Goal: Information Seeking & Learning: Understand process/instructions

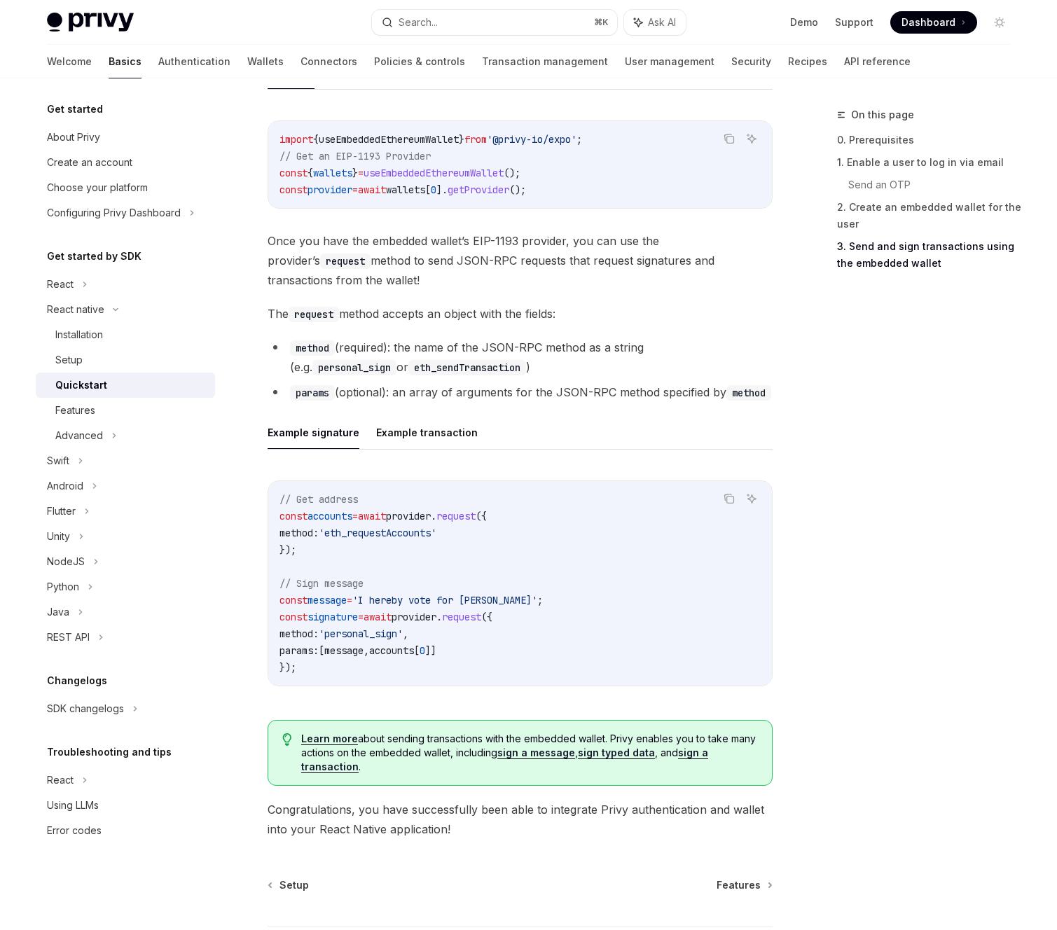
scroll to position [1693, 0]
click at [83, 341] on div "Installation" at bounding box center [79, 335] width 48 height 17
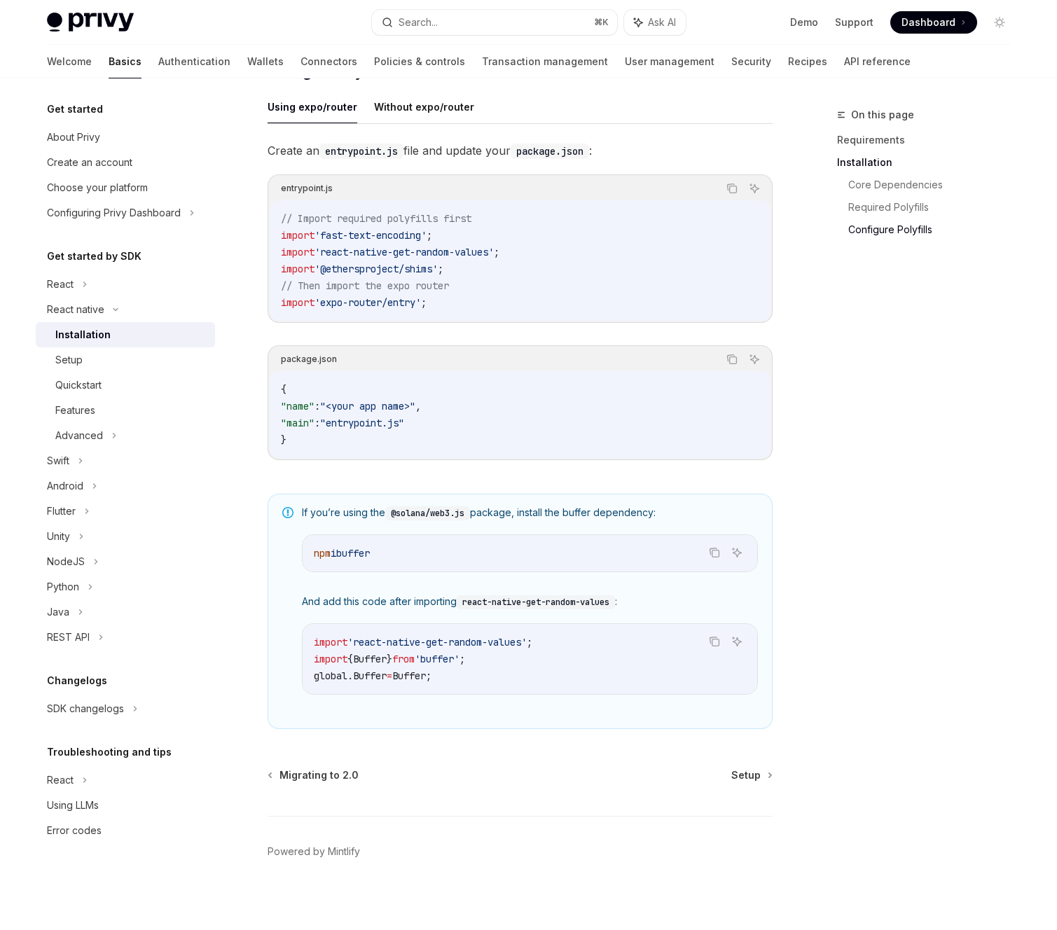
scroll to position [673, 0]
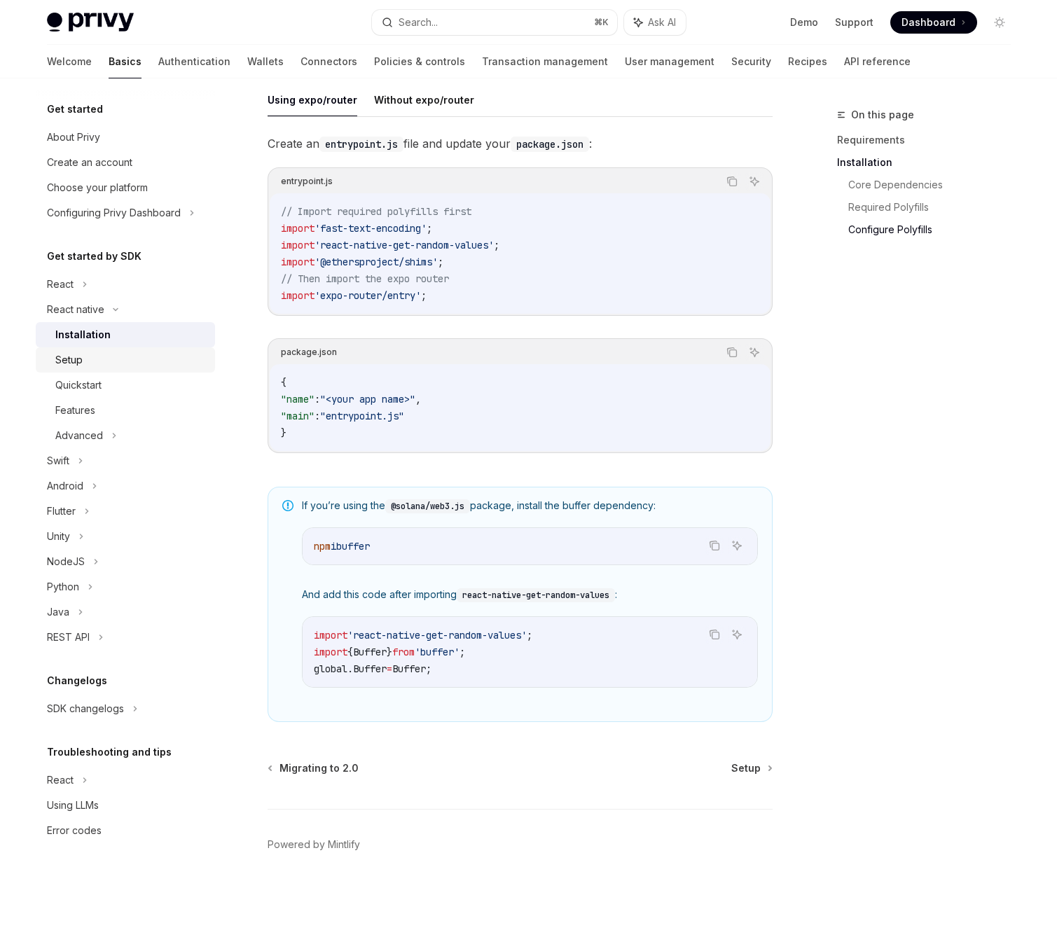
click at [125, 361] on div "Setup" at bounding box center [130, 360] width 151 height 17
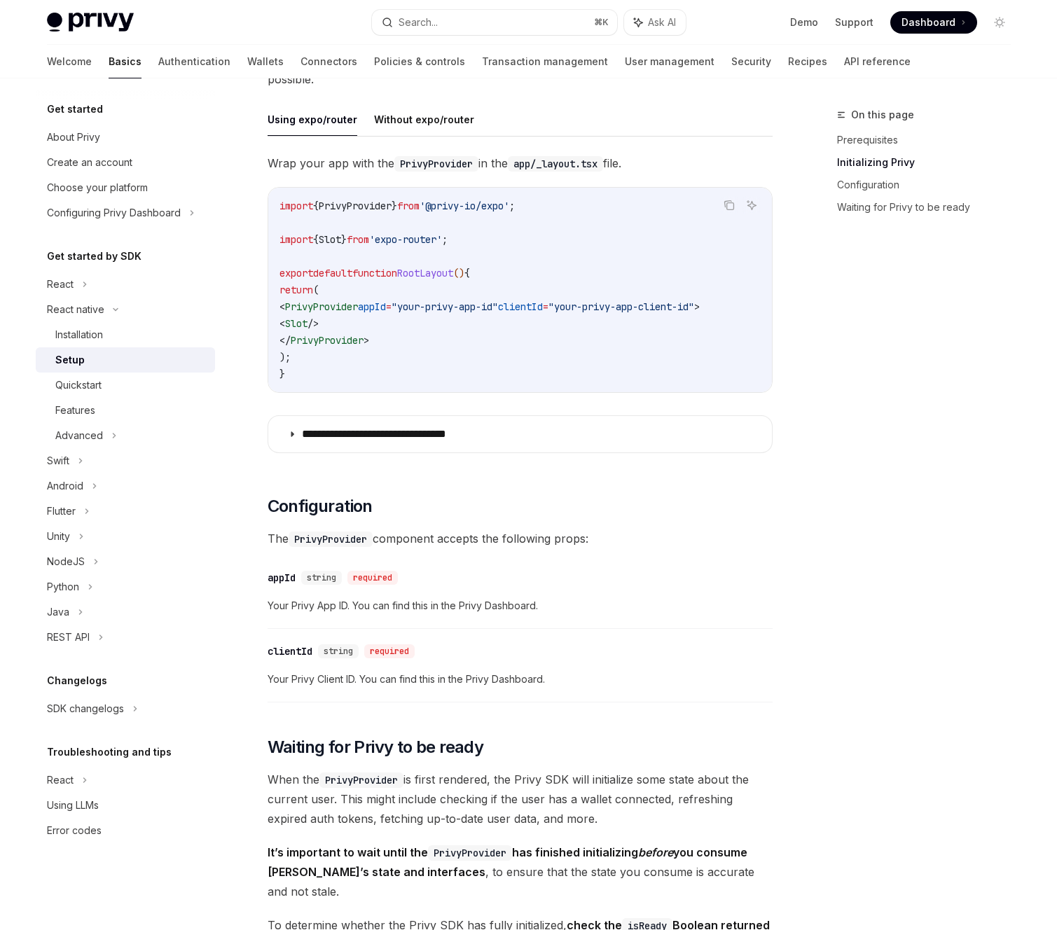
scroll to position [387, 0]
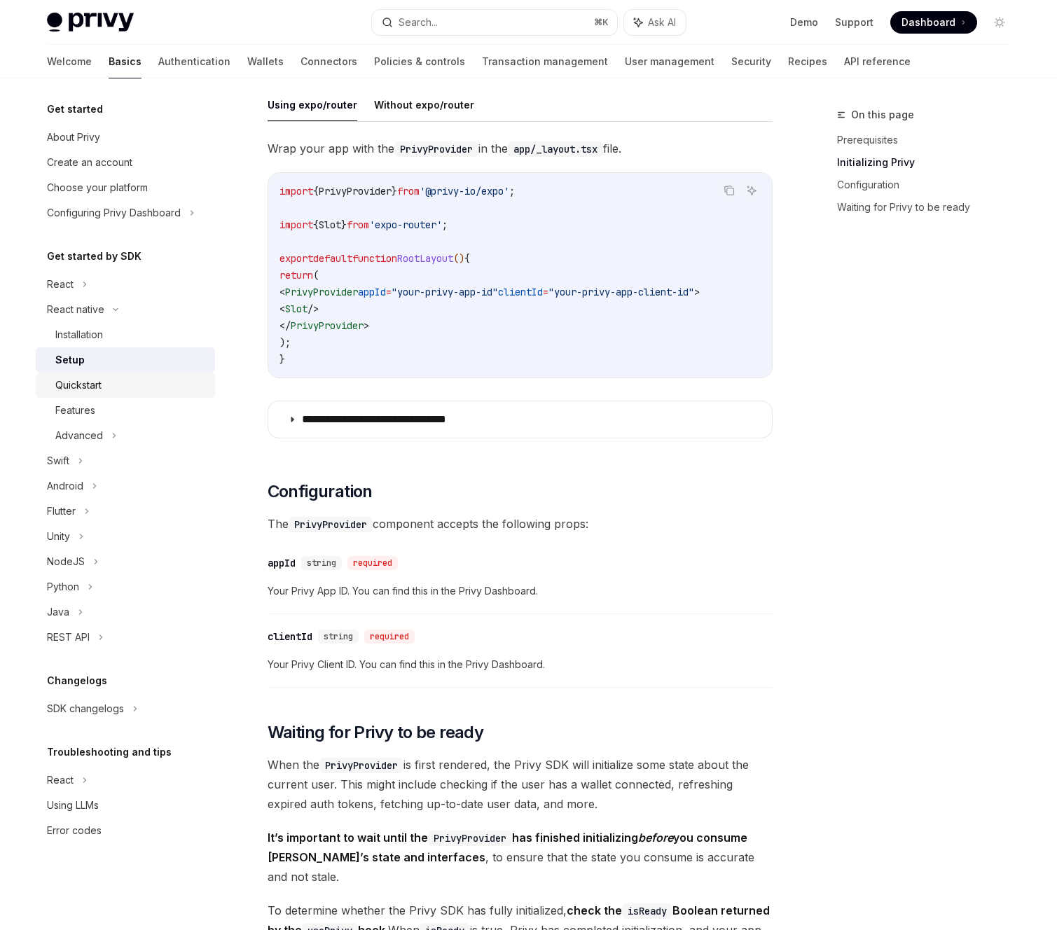
click at [116, 392] on div "Quickstart" at bounding box center [130, 385] width 151 height 17
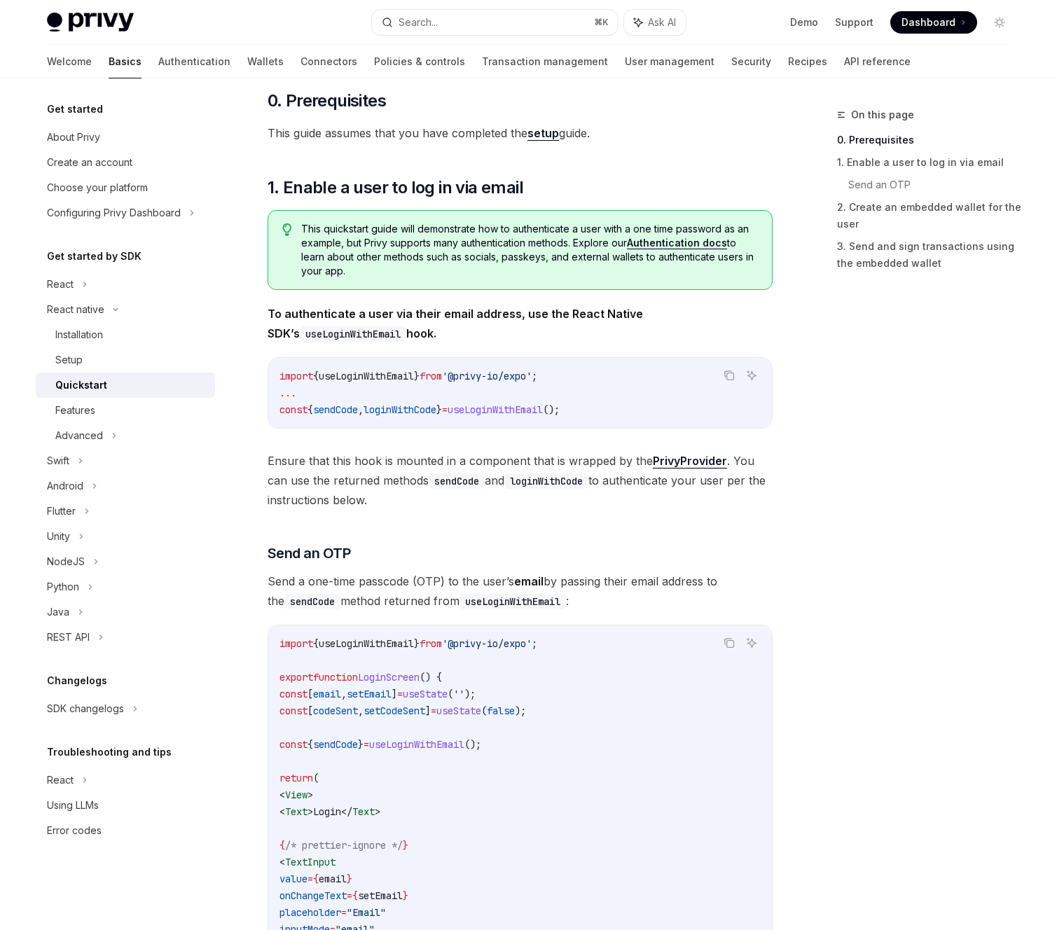
scroll to position [133, 0]
click at [160, 429] on div "Advanced" at bounding box center [125, 435] width 179 height 25
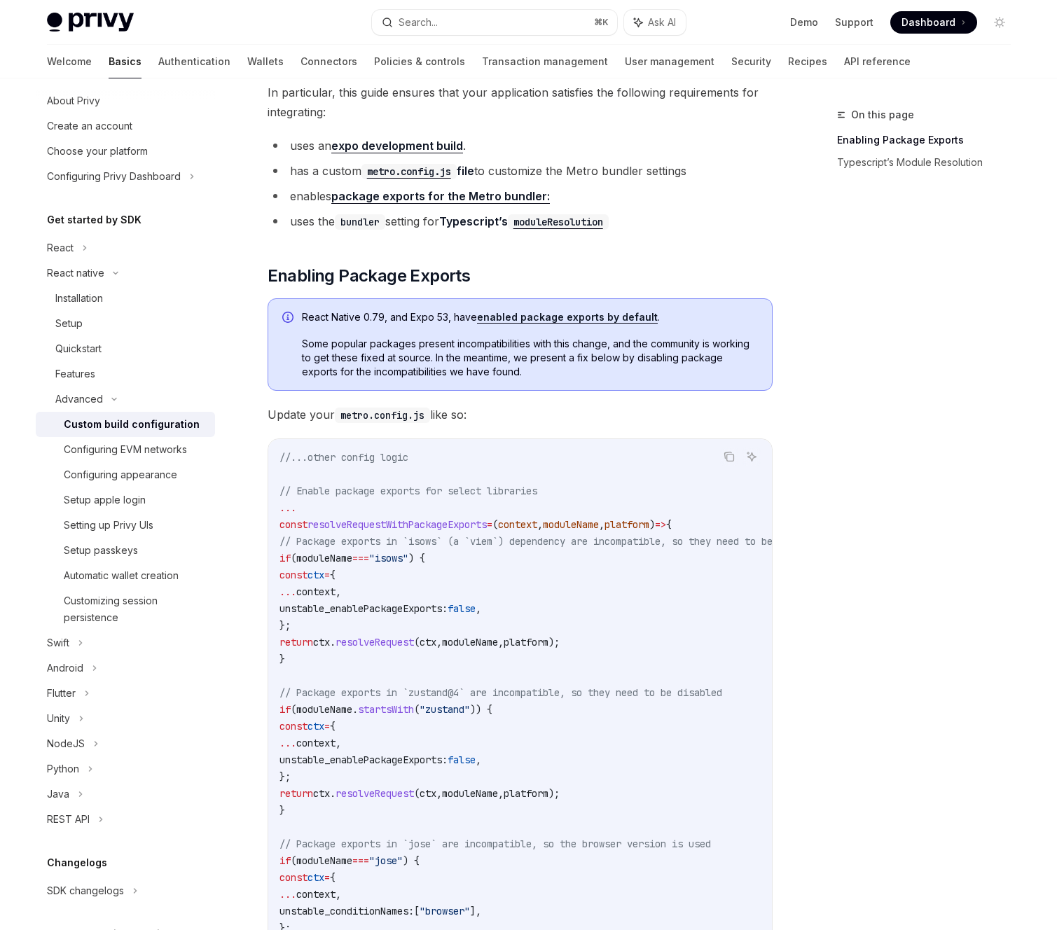
scroll to position [40, 0]
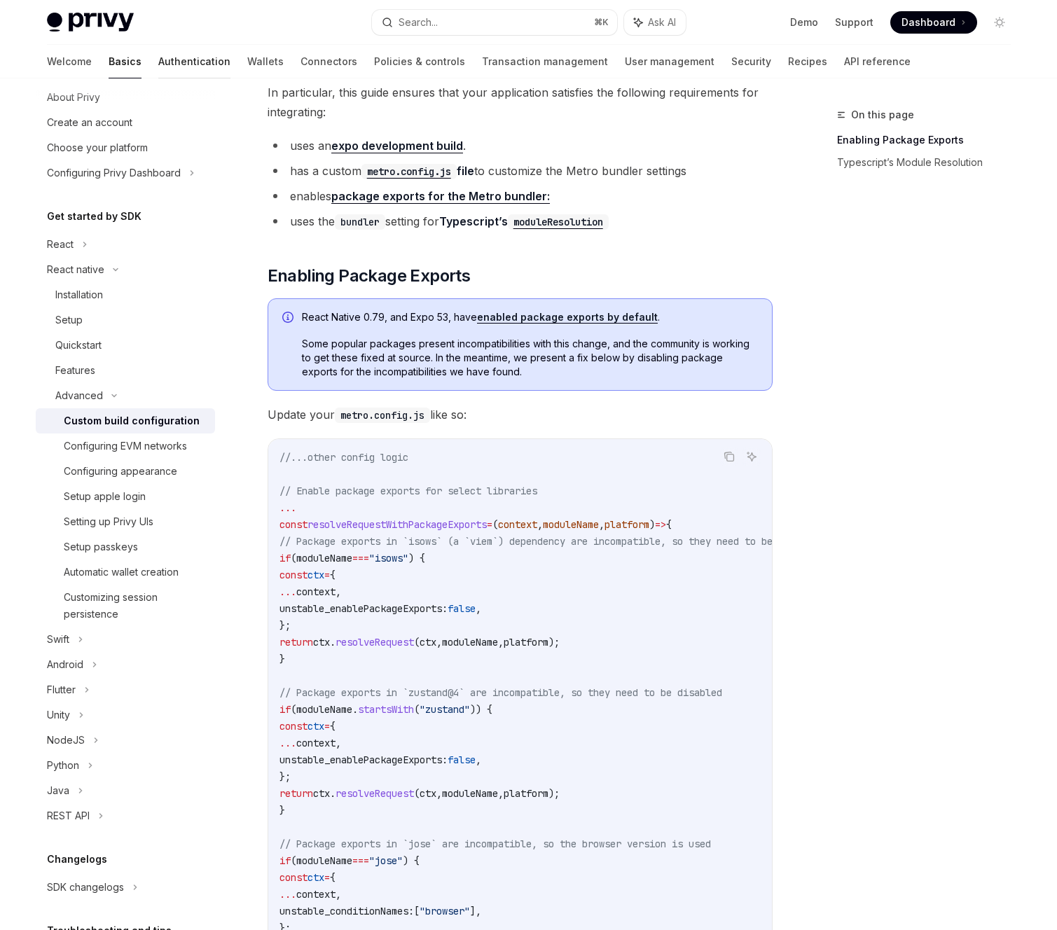
click at [158, 60] on link "Authentication" at bounding box center [194, 62] width 72 height 34
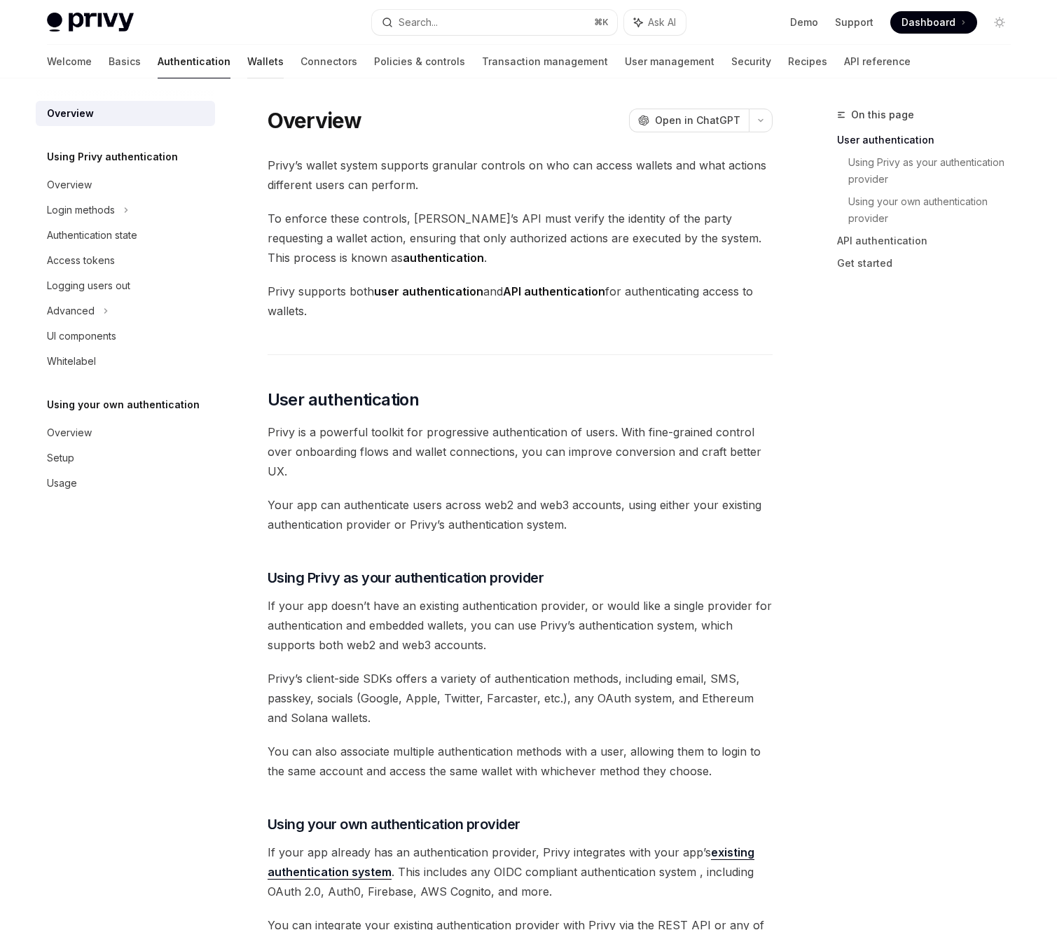
click at [247, 63] on link "Wallets" at bounding box center [265, 62] width 36 height 34
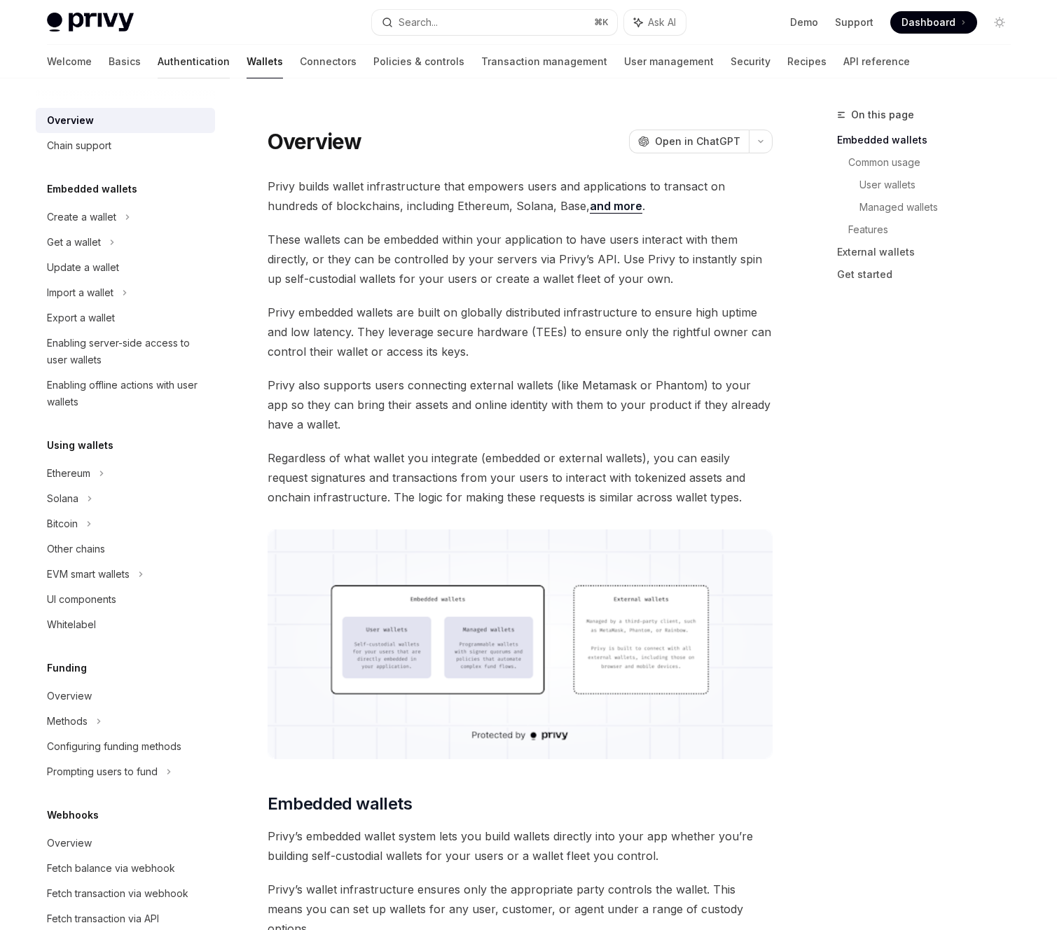
click at [158, 64] on link "Authentication" at bounding box center [194, 62] width 72 height 34
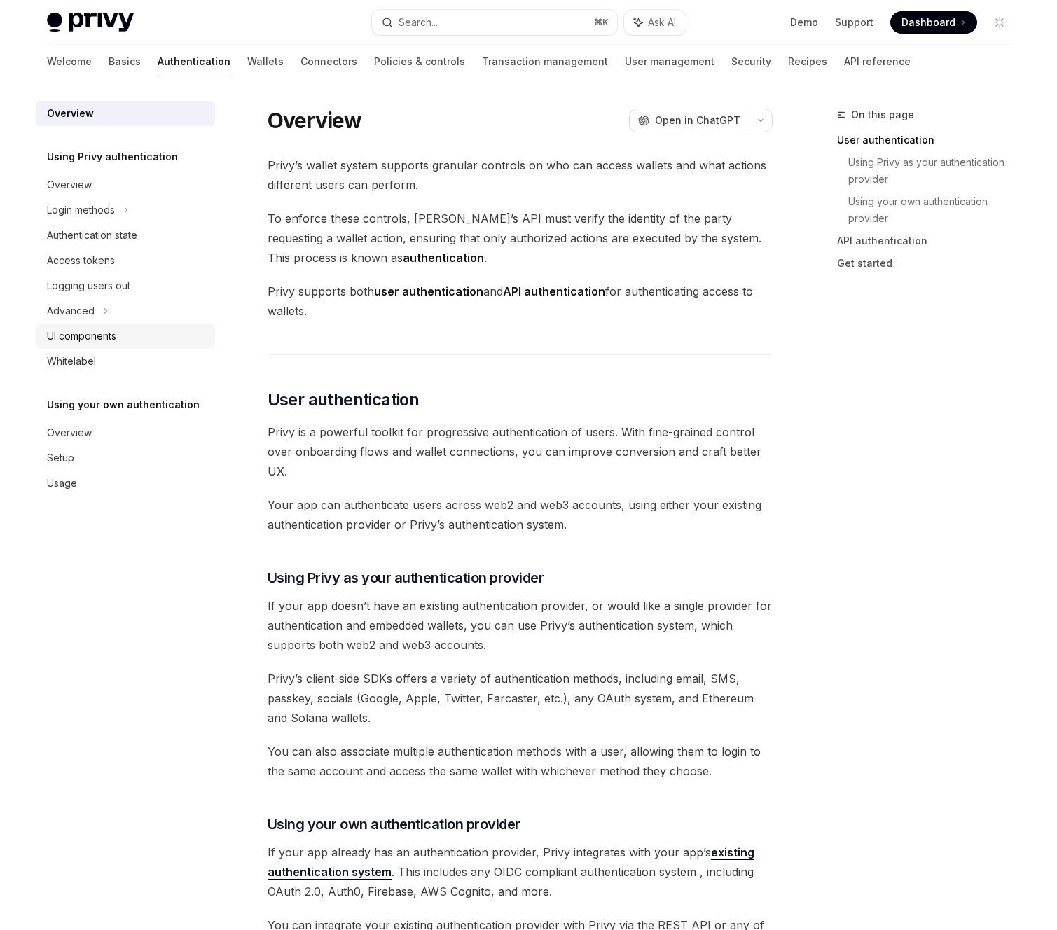
click at [112, 335] on div "UI components" at bounding box center [81, 336] width 69 height 17
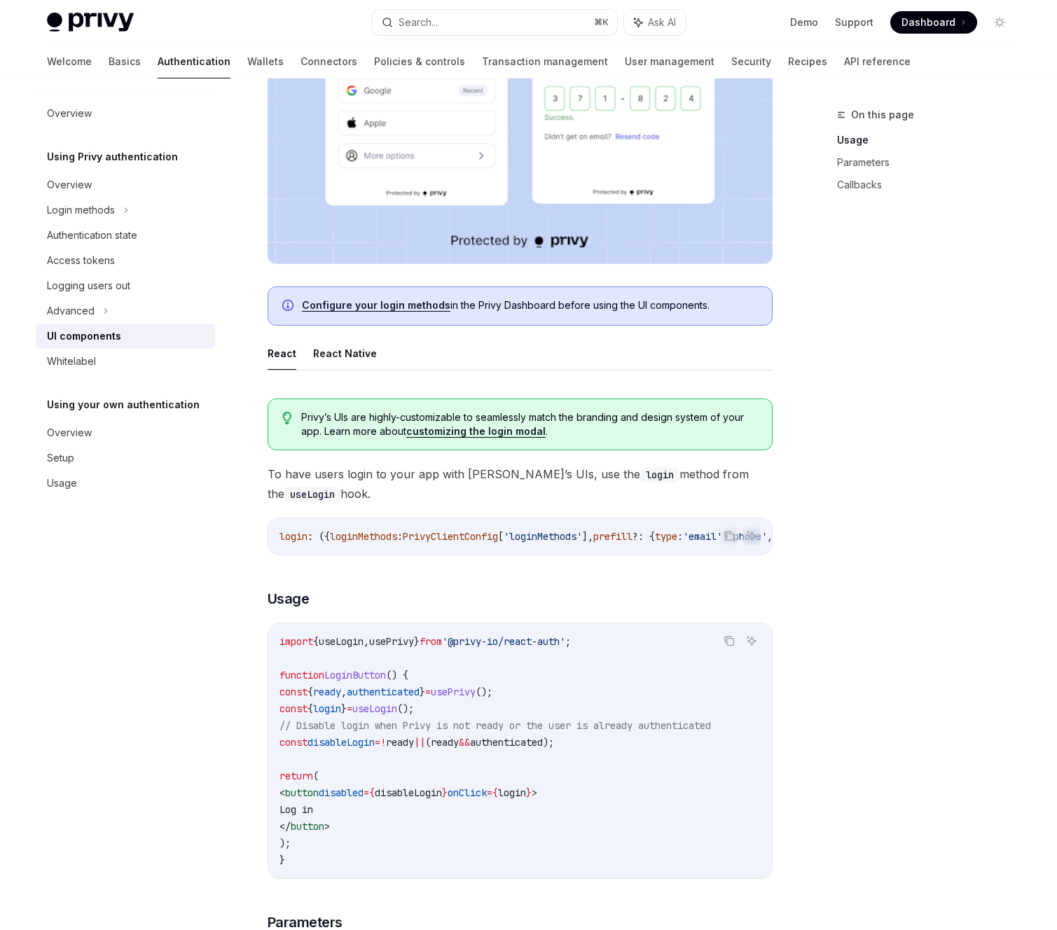
scroll to position [481, 0]
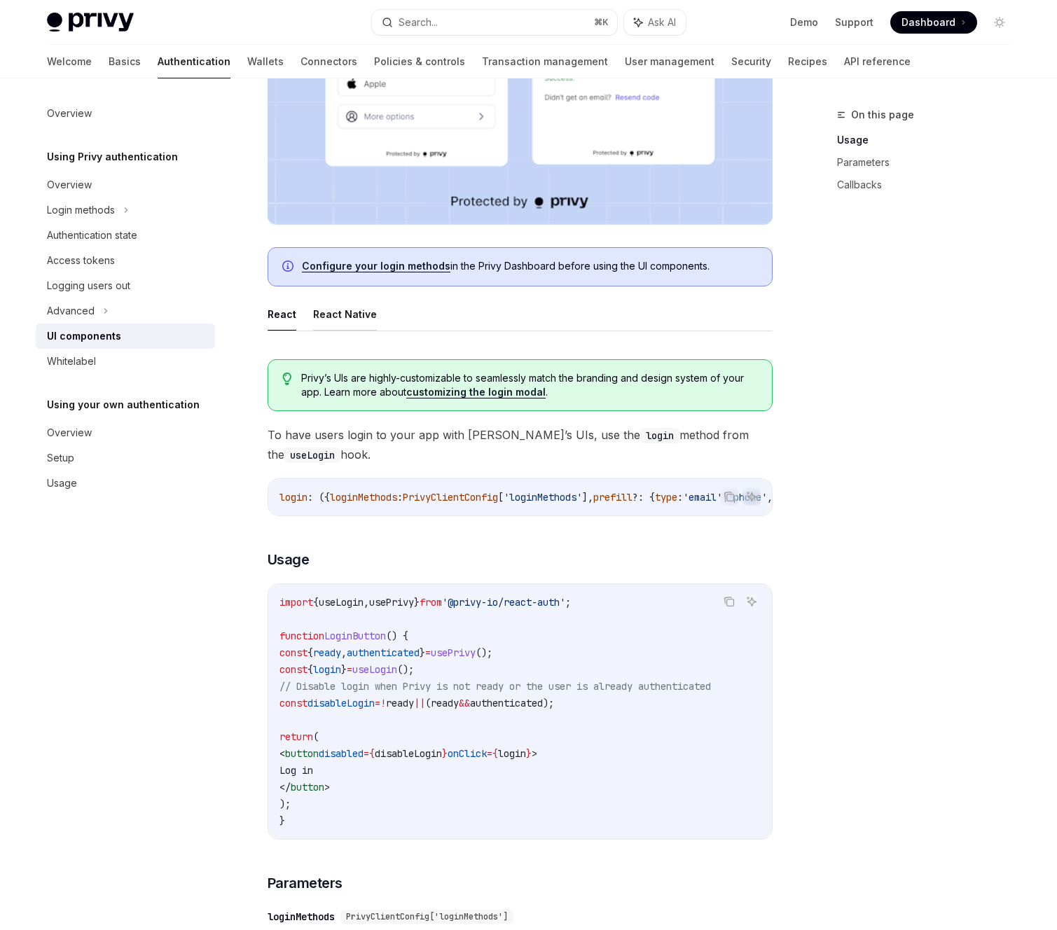
click at [357, 323] on button "React Native" at bounding box center [345, 314] width 64 height 33
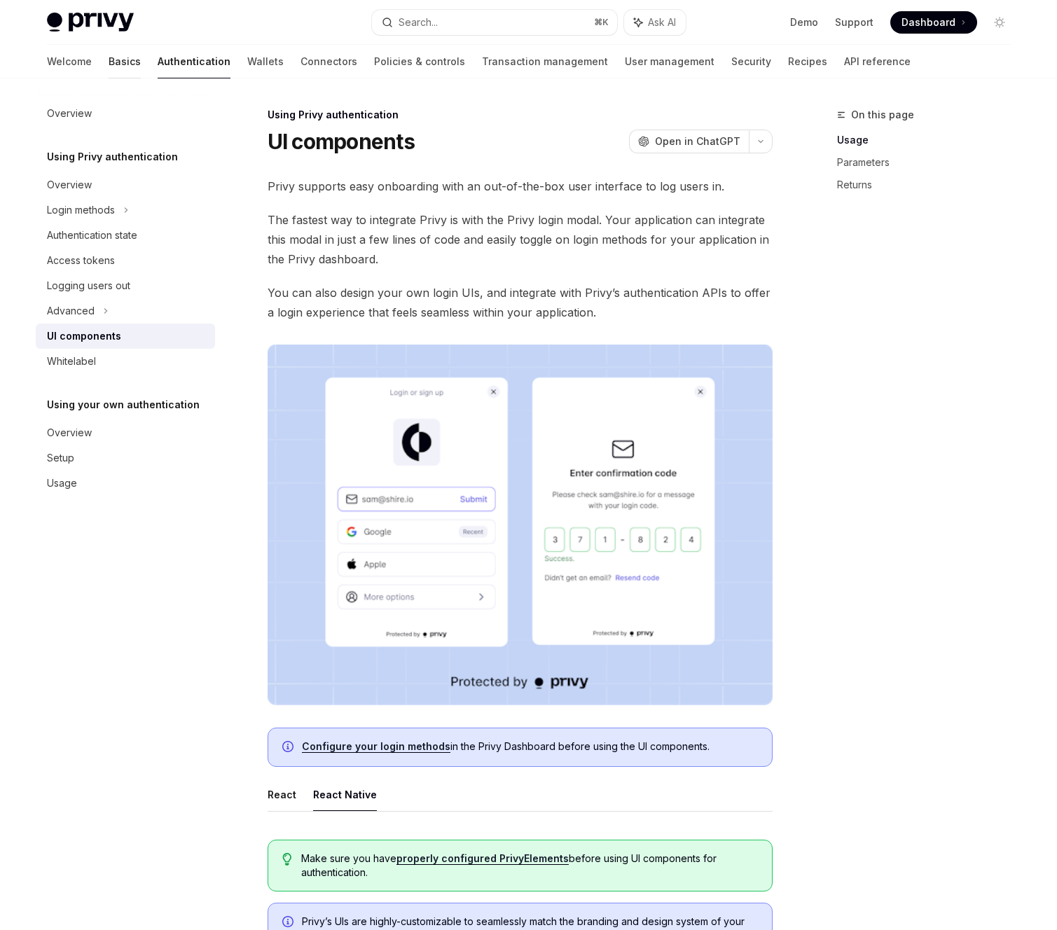
click at [109, 57] on link "Basics" at bounding box center [125, 62] width 32 height 34
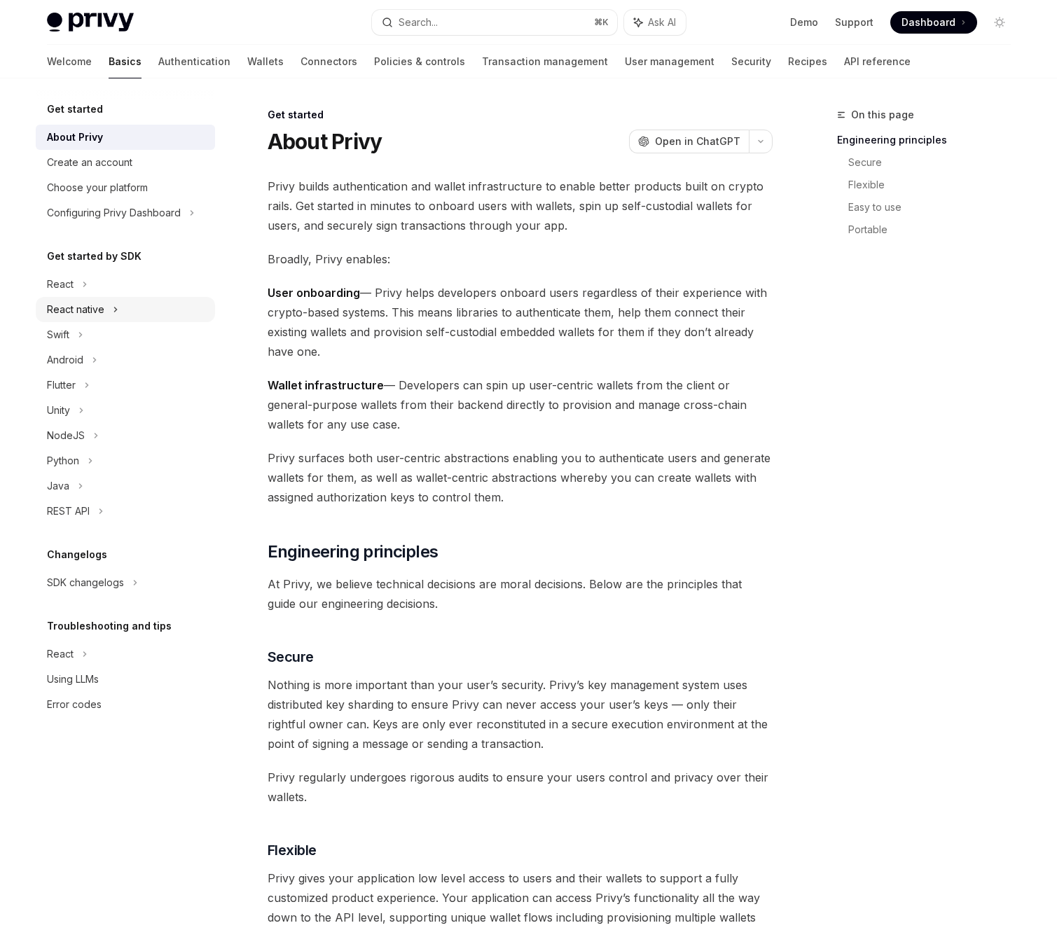
click at [105, 312] on div "React native" at bounding box center [125, 309] width 179 height 25
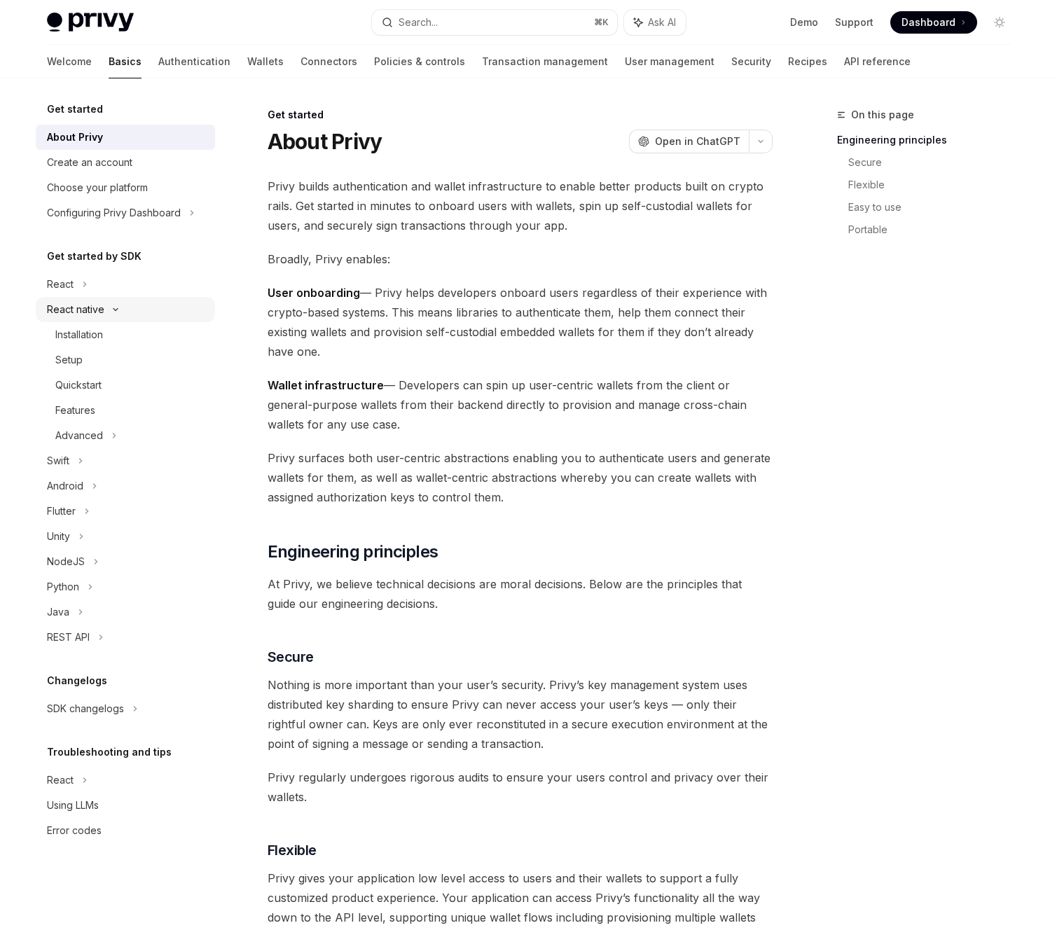
type textarea "*"
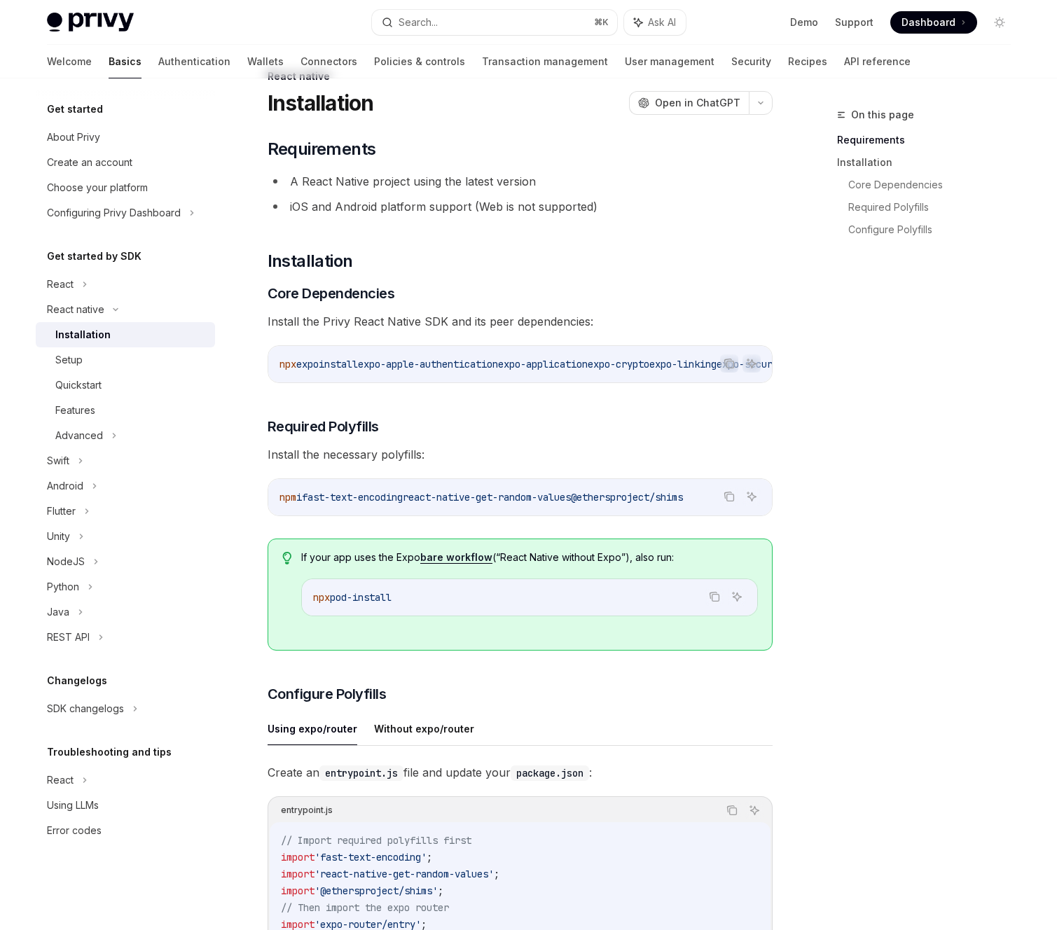
scroll to position [57, 0]
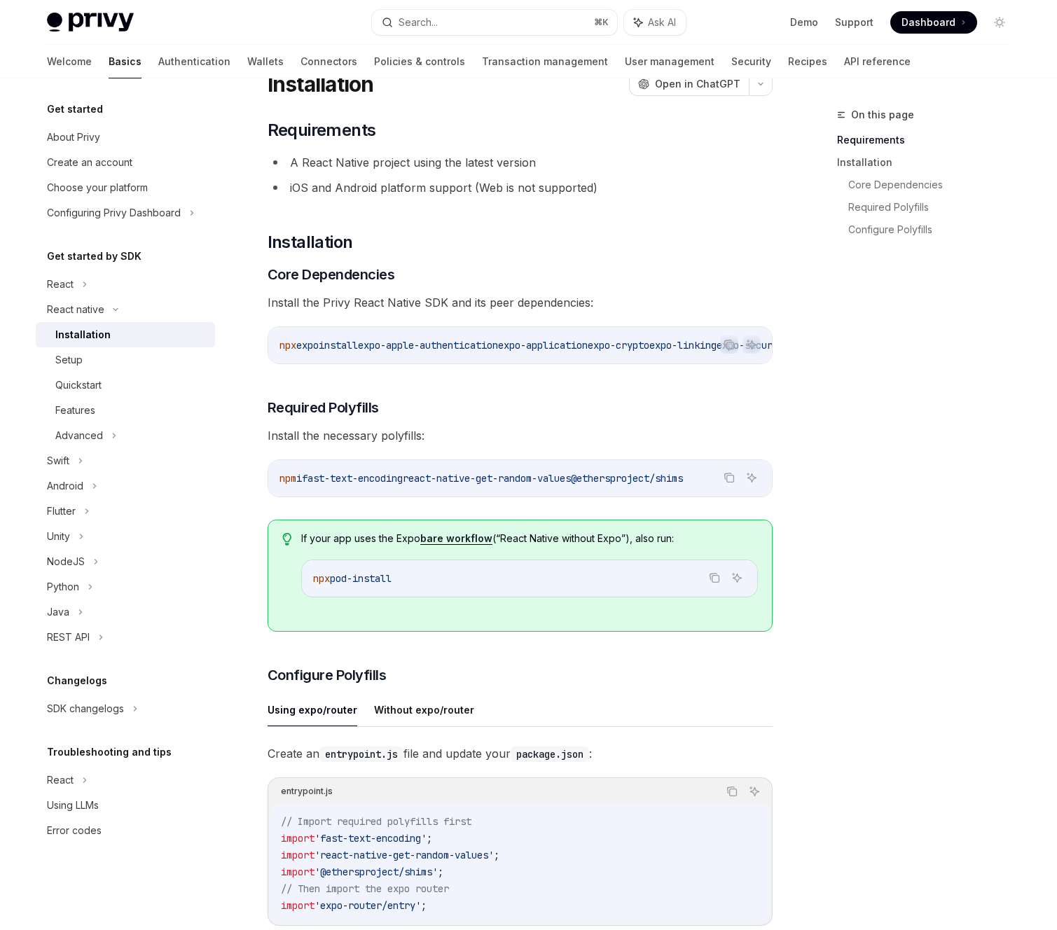
click at [317, 344] on span "expo" at bounding box center [307, 345] width 22 height 13
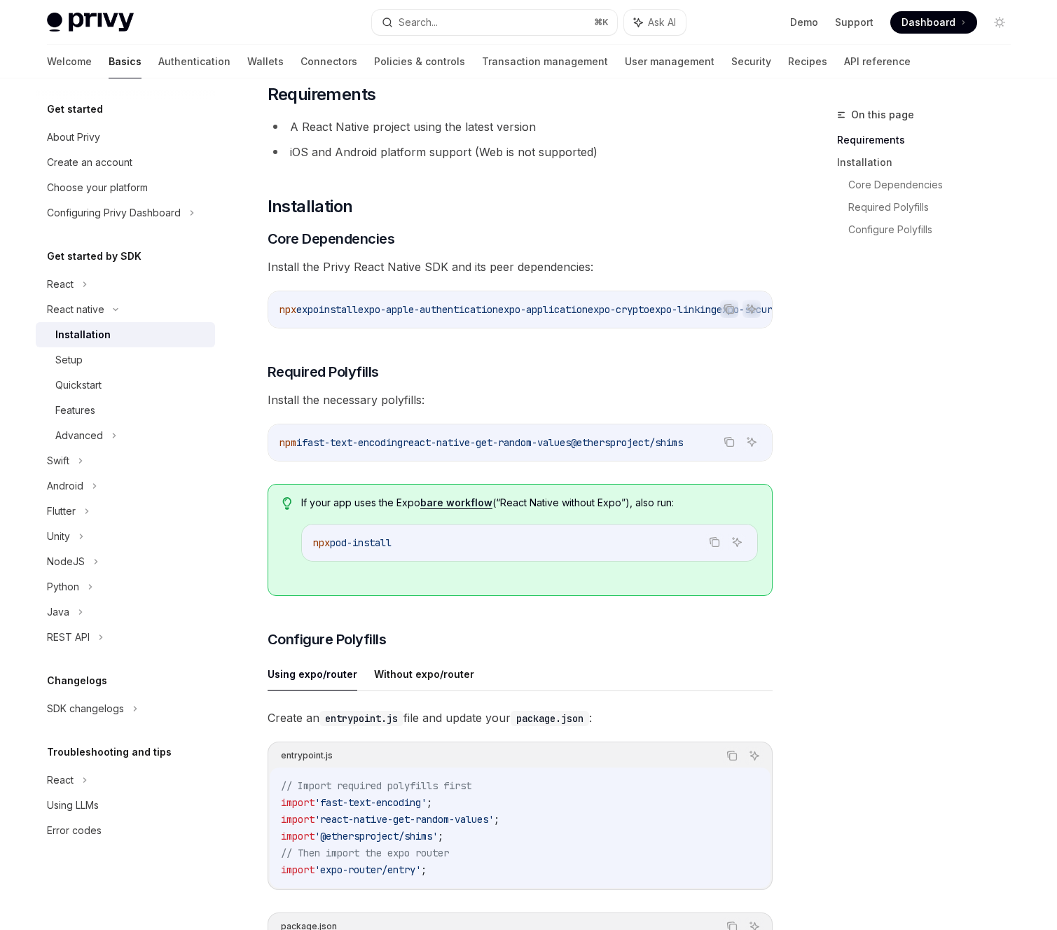
scroll to position [71, 0]
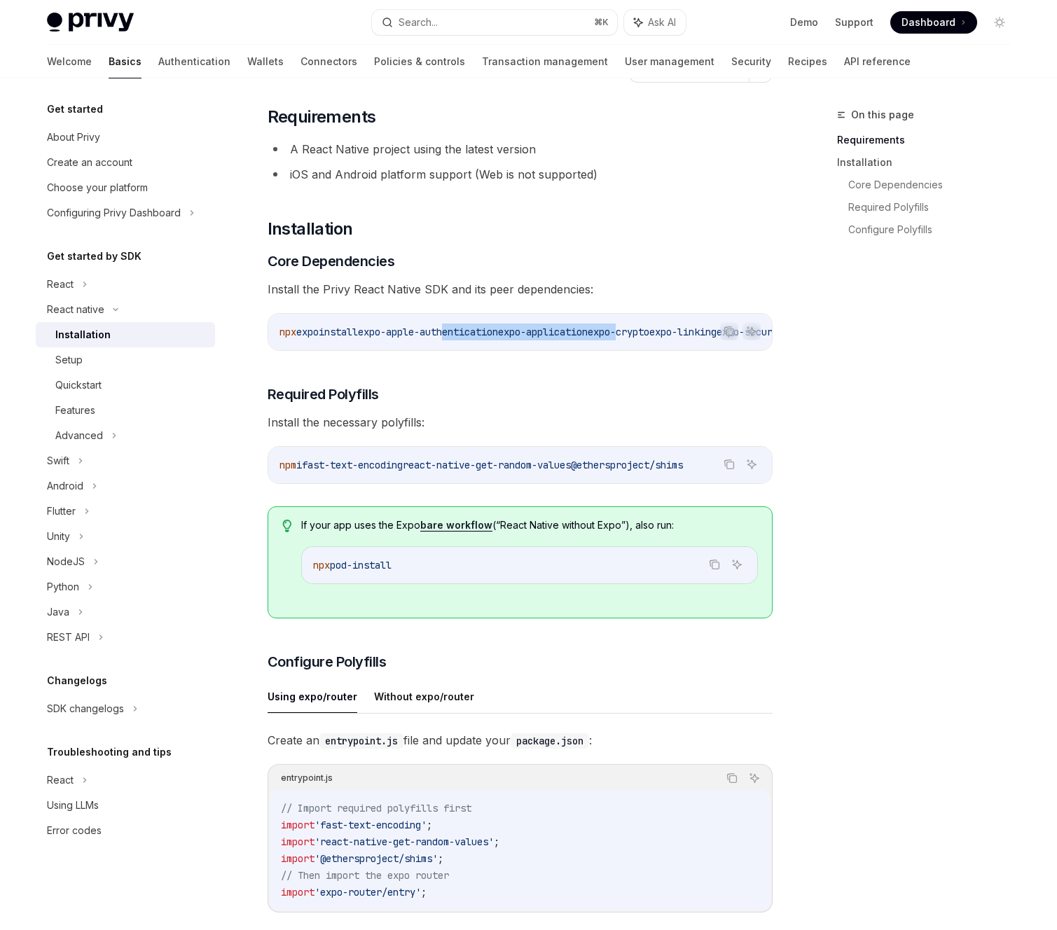
drag, startPoint x: 499, startPoint y: 331, endPoint x: 642, endPoint y: 331, distance: 142.9
click at [650, 331] on span "npx expo install expo-apple-authentication expo-application expo-crypto expo-li…" at bounding box center [835, 332] width 1110 height 13
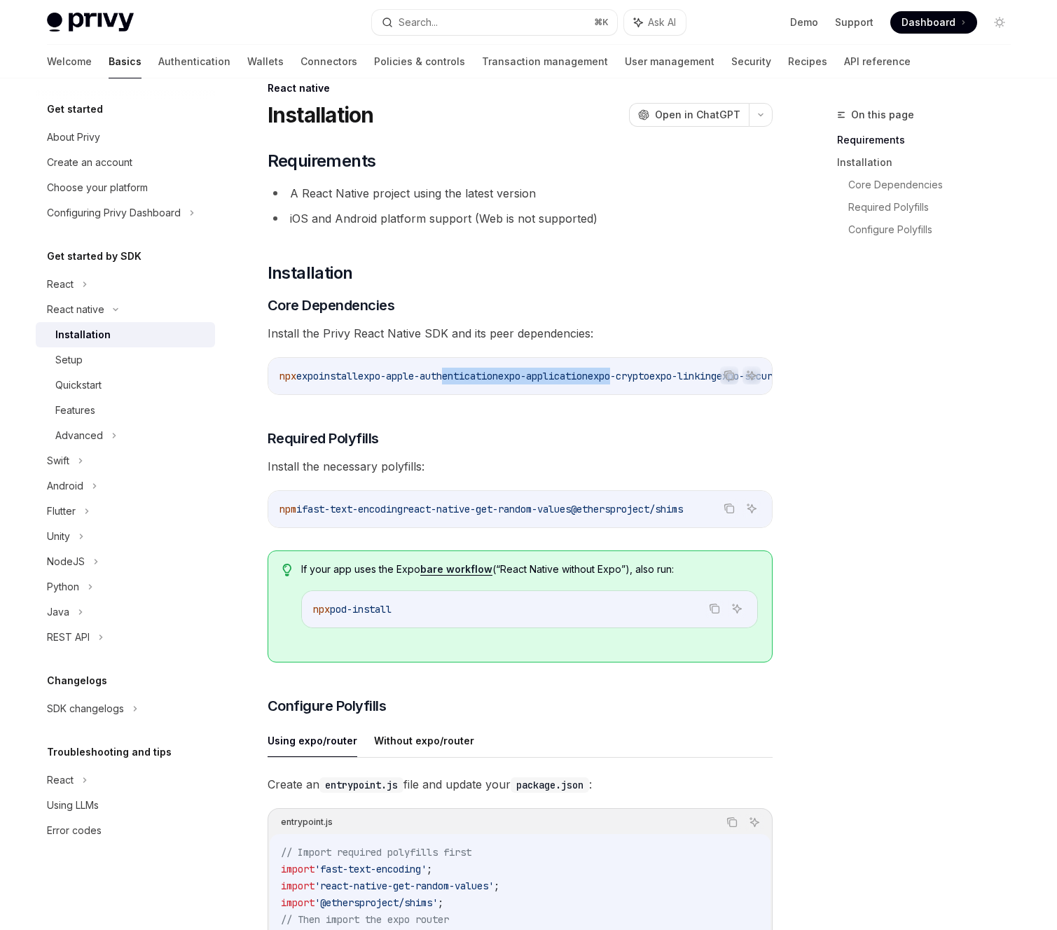
scroll to position [0, 0]
